Goal: Task Accomplishment & Management: Use online tool/utility

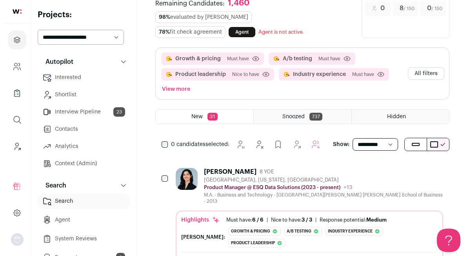
scroll to position [64, 0]
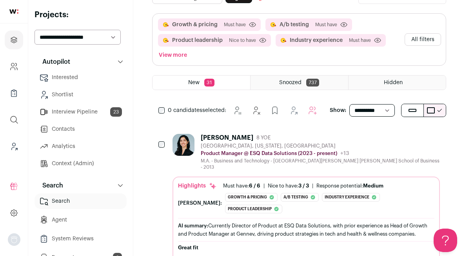
click at [277, 134] on div "[PERSON_NAME] 8 YOE" at bounding box center [320, 138] width 239 height 8
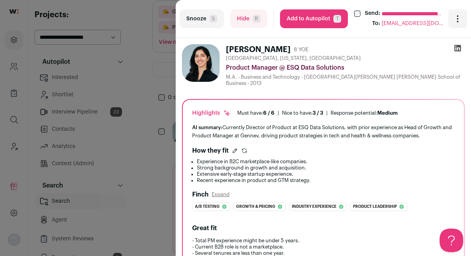
scroll to position [10, 0]
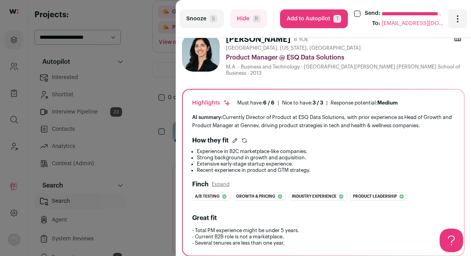
click at [304, 15] on button "Add to Autopilot T" at bounding box center [314, 18] width 68 height 19
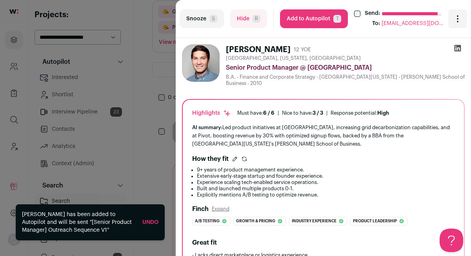
click at [315, 18] on button "Add to Autopilot T" at bounding box center [314, 18] width 68 height 19
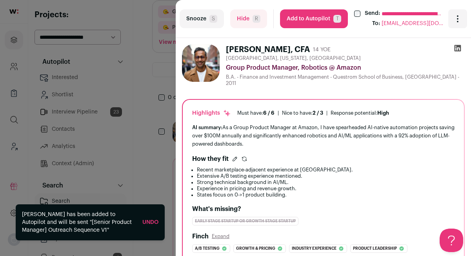
click at [315, 18] on button "Add to Autopilot T" at bounding box center [314, 18] width 68 height 19
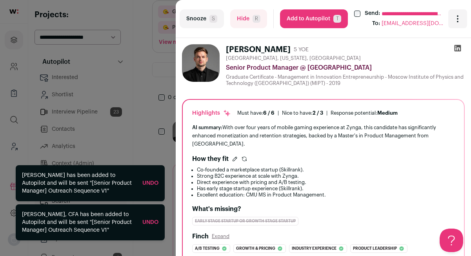
click at [152, 86] on div "**********" at bounding box center [235, 128] width 471 height 256
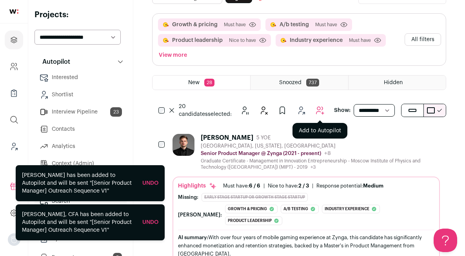
click at [322, 106] on icon "Add to Autopilot" at bounding box center [319, 110] width 9 height 9
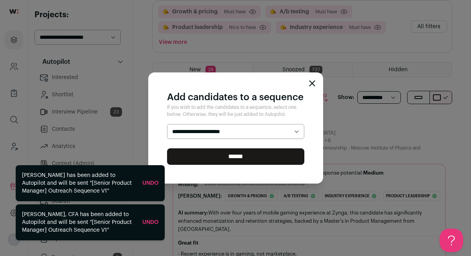
select select "*****"
click at [167, 124] on select "**********" at bounding box center [235, 131] width 137 height 15
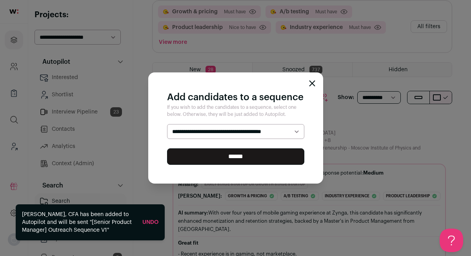
click at [255, 154] on input "******" at bounding box center [235, 157] width 137 height 16
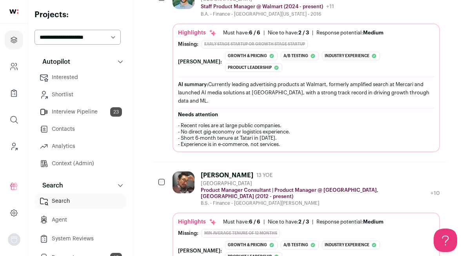
scroll to position [160, 0]
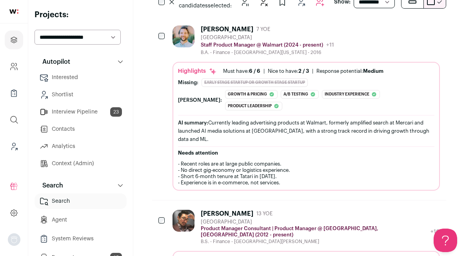
click at [162, 39] on div at bounding box center [162, 36] width 8 height 22
click at [247, 6] on button "Snooze" at bounding box center [242, 2] width 16 height 16
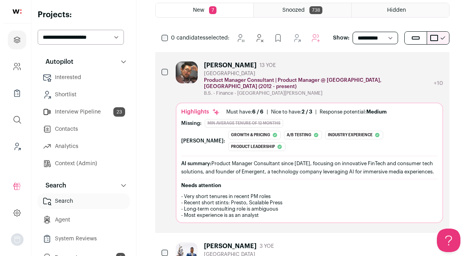
scroll to position [83, 0]
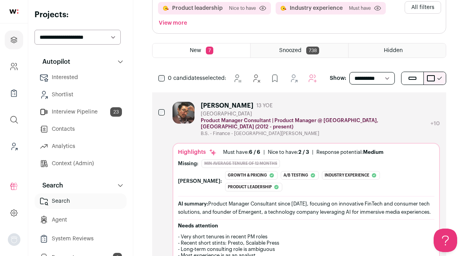
click at [286, 149] on div "Nice to have: 2 / 3" at bounding box center [288, 152] width 41 height 6
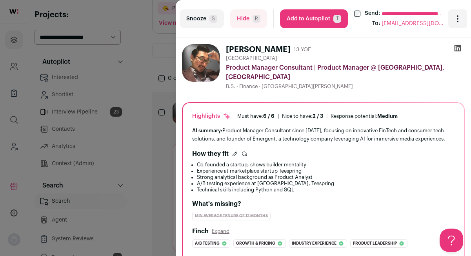
click at [317, 18] on button "Add to Autopilot T" at bounding box center [314, 18] width 68 height 19
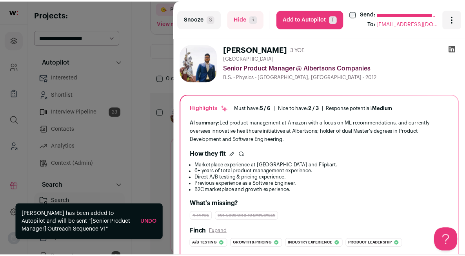
scroll to position [92, 0]
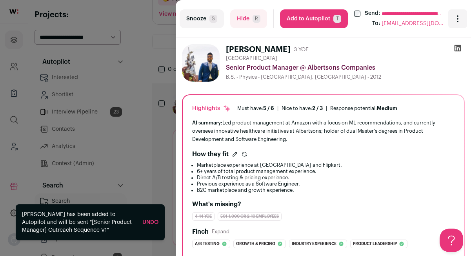
click at [317, 18] on button "Add to Autopilot T" at bounding box center [314, 18] width 68 height 19
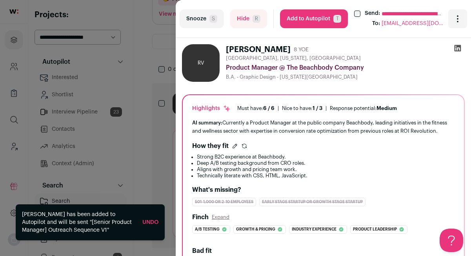
click at [328, 18] on button "Add to Autopilot T" at bounding box center [314, 18] width 68 height 19
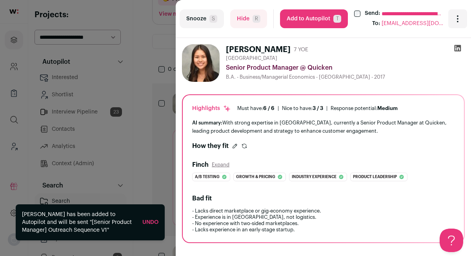
click at [202, 26] on button "Snooze S" at bounding box center [202, 18] width 44 height 19
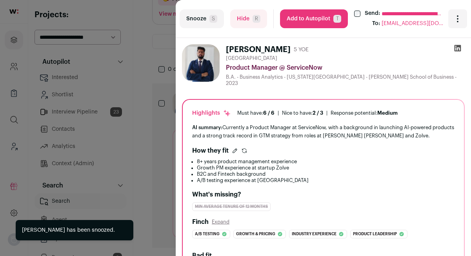
click at [305, 23] on button "Add to Autopilot T" at bounding box center [314, 18] width 68 height 19
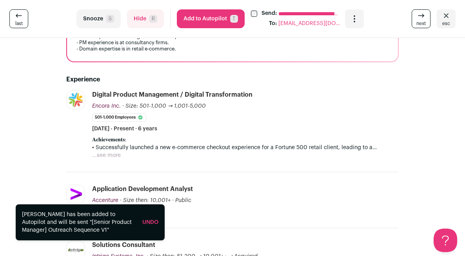
scroll to position [304, 0]
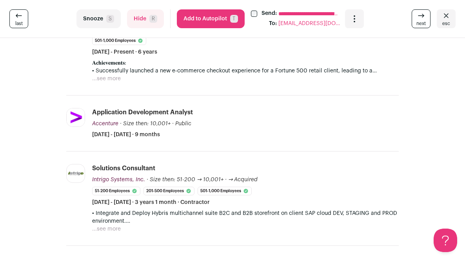
click at [121, 21] on button "Snooze S" at bounding box center [98, 18] width 44 height 19
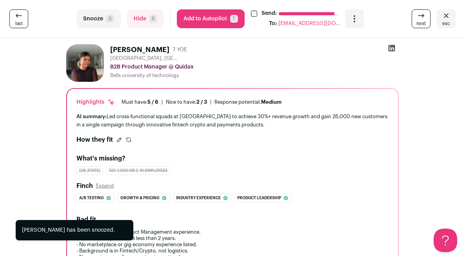
scroll to position [0, 0]
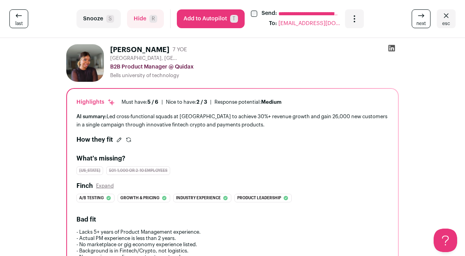
click at [245, 17] on button "Add to Autopilot T" at bounding box center [211, 18] width 68 height 19
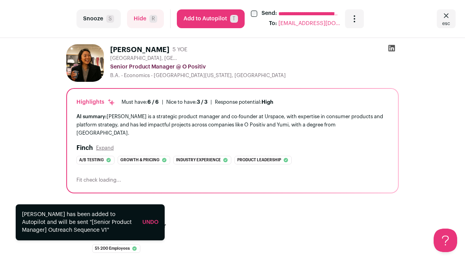
click at [245, 19] on button "Add to Autopilot T" at bounding box center [211, 18] width 68 height 19
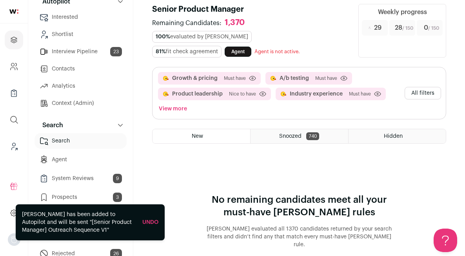
scroll to position [121, 0]
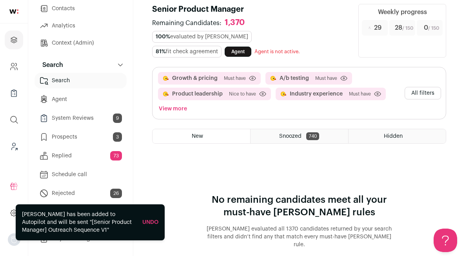
click at [80, 140] on link "Prospects 3" at bounding box center [81, 137] width 92 height 16
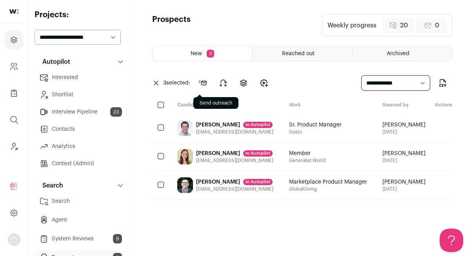
click at [205, 83] on icon at bounding box center [202, 83] width 7 height 4
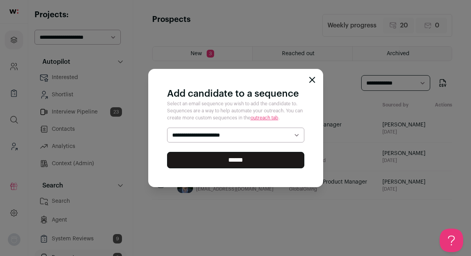
click at [232, 135] on select "**********" at bounding box center [235, 135] width 137 height 15
select select "*****"
click at [167, 128] on select "**********" at bounding box center [235, 135] width 137 height 15
click at [235, 163] on input "******" at bounding box center [235, 160] width 137 height 16
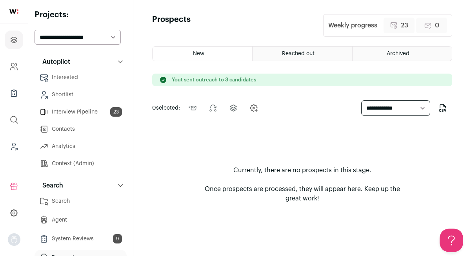
click at [76, 239] on link "System Reviews 9" at bounding box center [81, 239] width 92 height 16
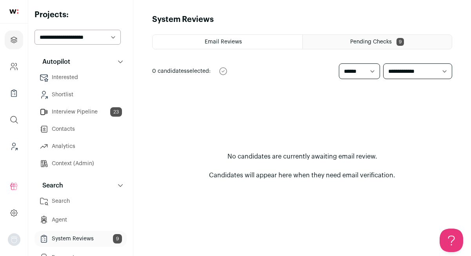
click at [71, 242] on link "System Reviews 9" at bounding box center [81, 239] width 92 height 16
click at [358, 42] on span "Pending Checks" at bounding box center [371, 41] width 42 height 5
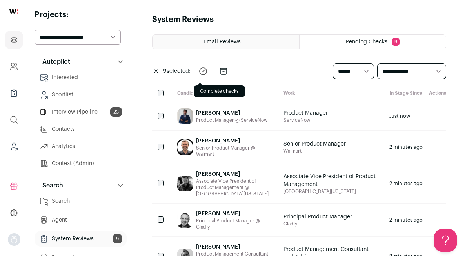
click at [200, 69] on icon "submit" at bounding box center [202, 71] width 9 height 9
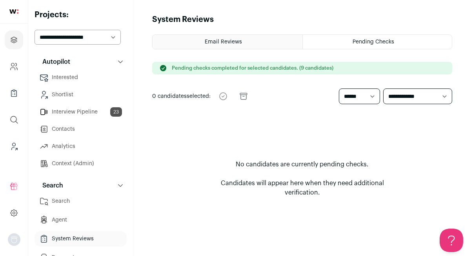
click at [16, 17] on link at bounding box center [14, 12] width 28 height 24
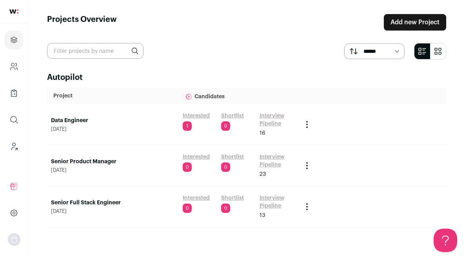
click at [16, 13] on img at bounding box center [13, 11] width 9 height 4
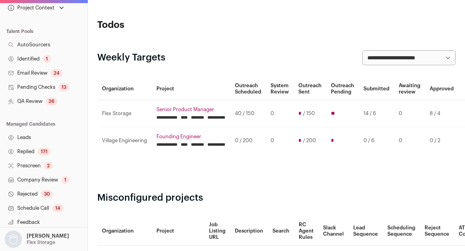
scroll to position [167, 0]
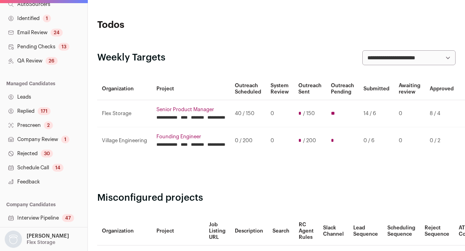
click at [44, 61] on link "QA Review 26" at bounding box center [43, 61] width 87 height 14
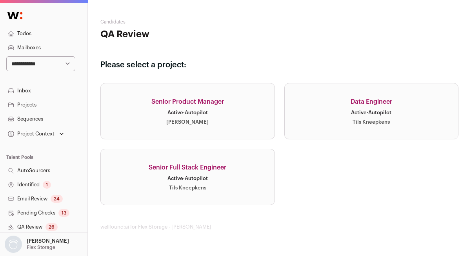
click at [207, 103] on div "Senior Product Manager" at bounding box center [187, 101] width 73 height 9
